Goal: Information Seeking & Learning: Learn about a topic

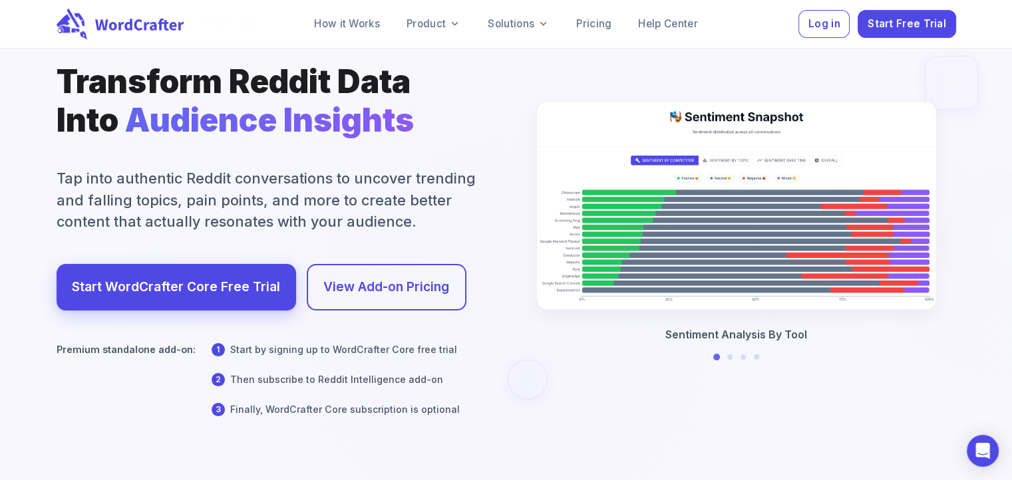
scroll to position [133, 0]
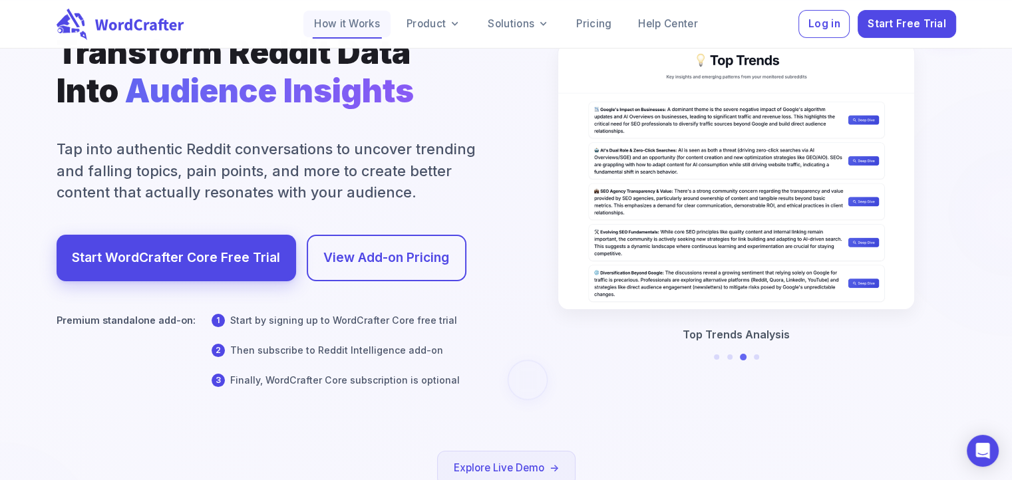
click at [345, 21] on link "How it Works" at bounding box center [346, 24] width 87 height 27
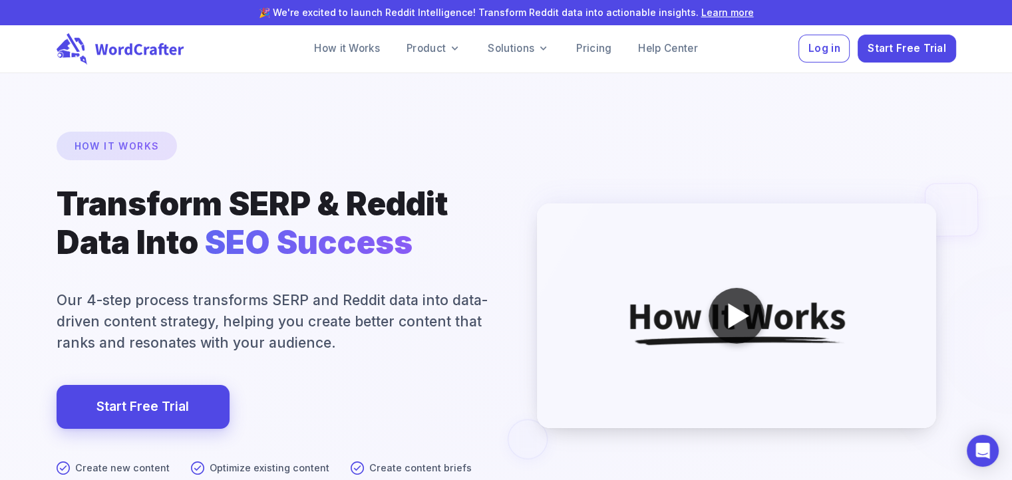
click at [729, 335] on div at bounding box center [736, 316] width 56 height 56
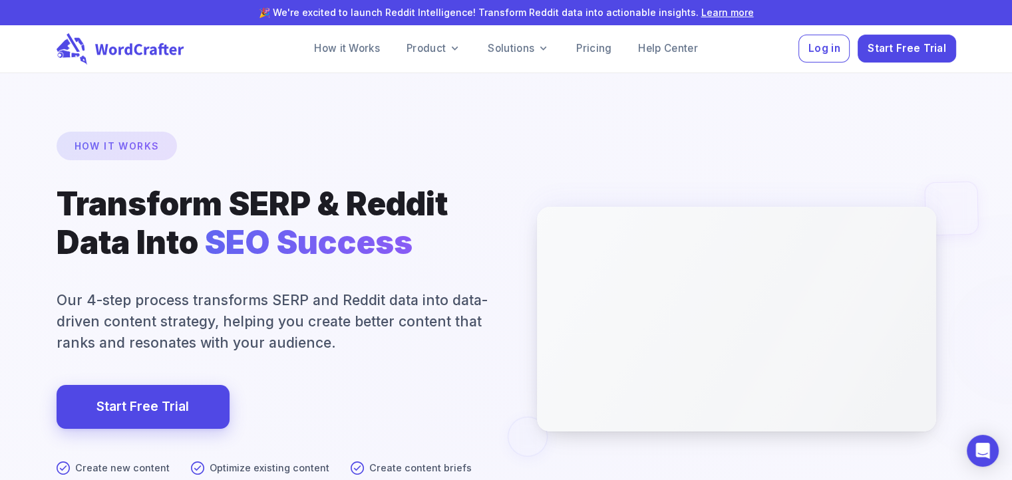
drag, startPoint x: 634, startPoint y: 151, endPoint x: 634, endPoint y: 187, distance: 35.9
click at [634, 151] on div at bounding box center [506, 408] width 2023 height 1339
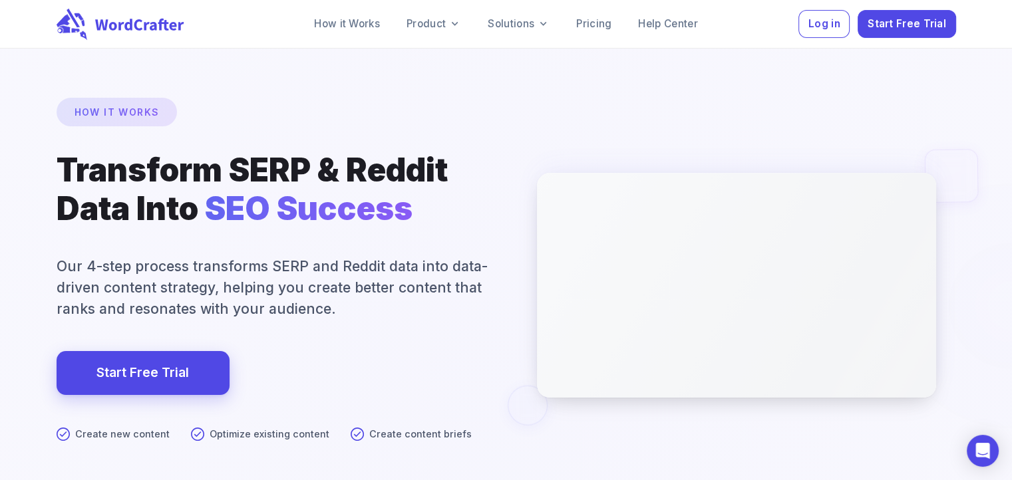
scroll to position [67, 0]
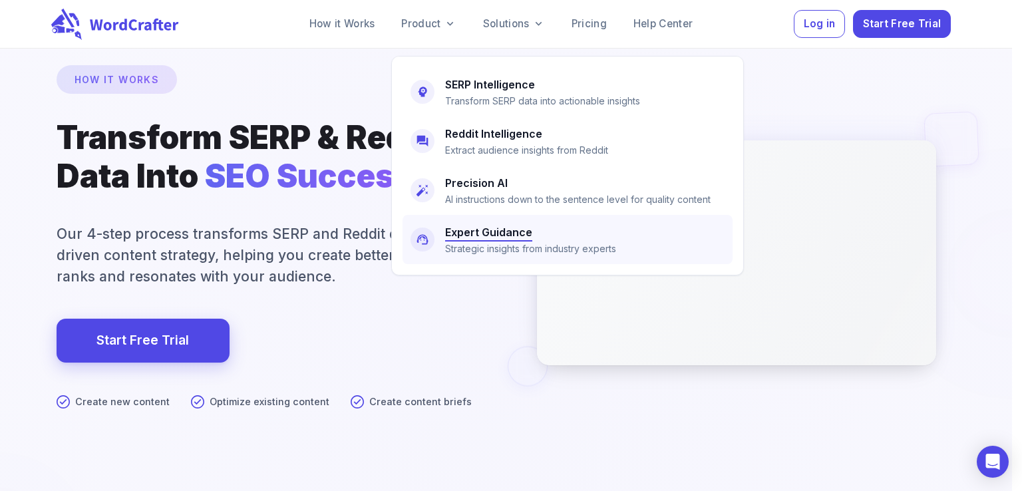
click at [501, 239] on h6 "Expert Guidance" at bounding box center [488, 232] width 87 height 19
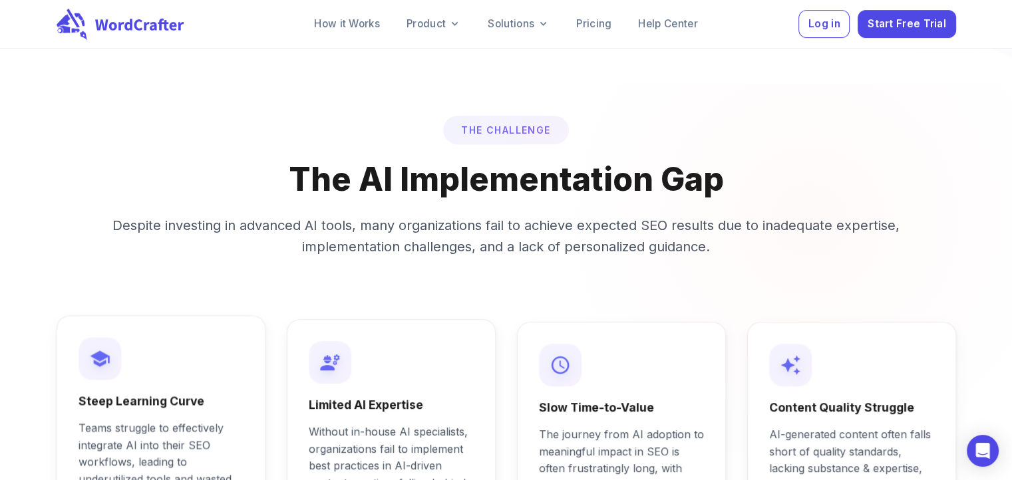
scroll to position [599, 0]
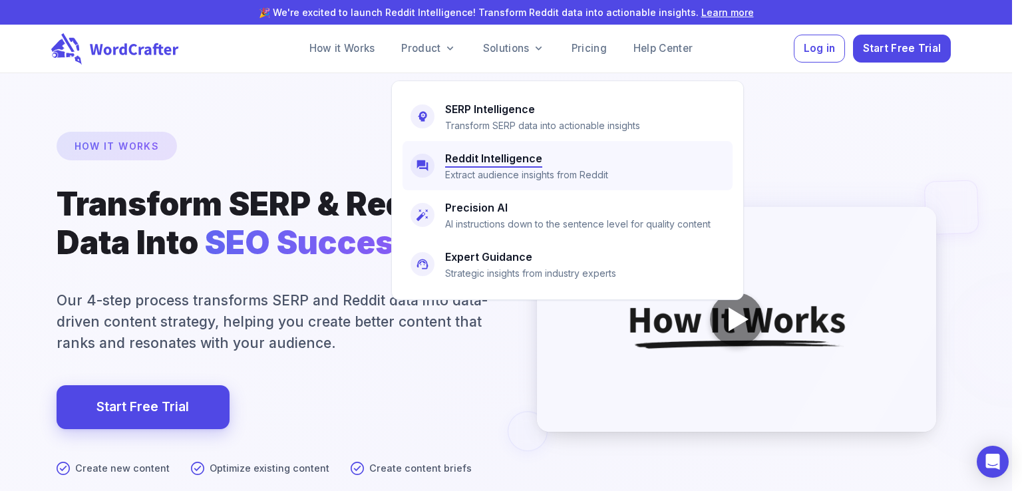
click at [479, 156] on h6 "Reddit Intelligence" at bounding box center [493, 158] width 97 height 19
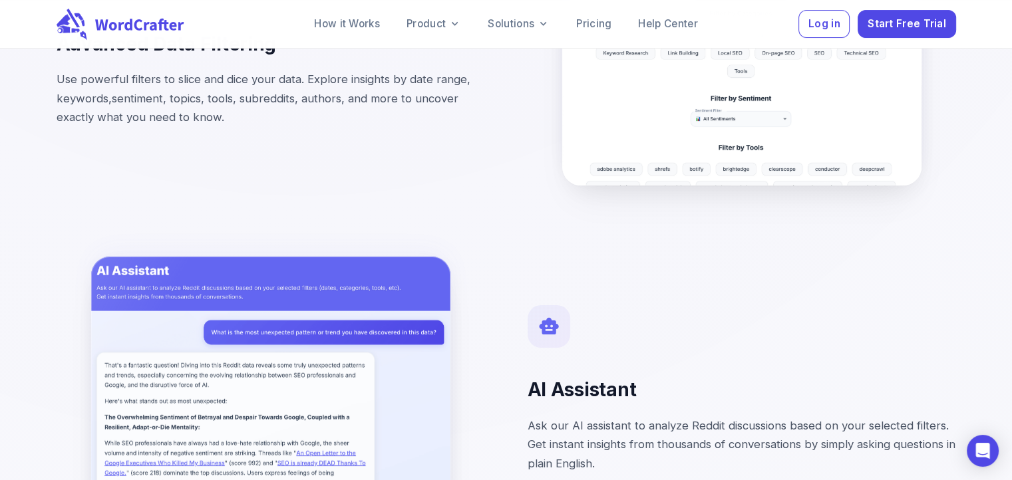
scroll to position [5321, 0]
